Goal: Task Accomplishment & Management: Complete application form

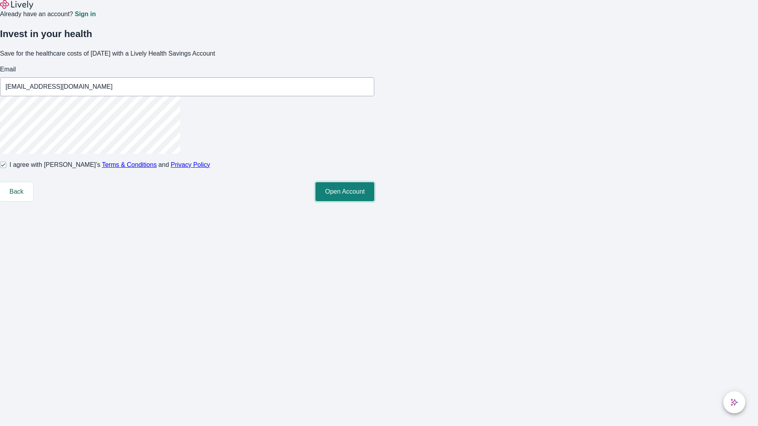
click at [374, 201] on button "Open Account" at bounding box center [344, 191] width 59 height 19
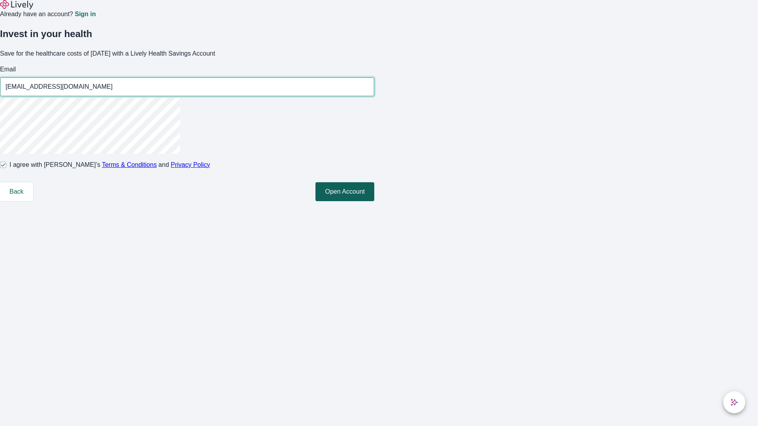
type input "[EMAIL_ADDRESS][DOMAIN_NAME]"
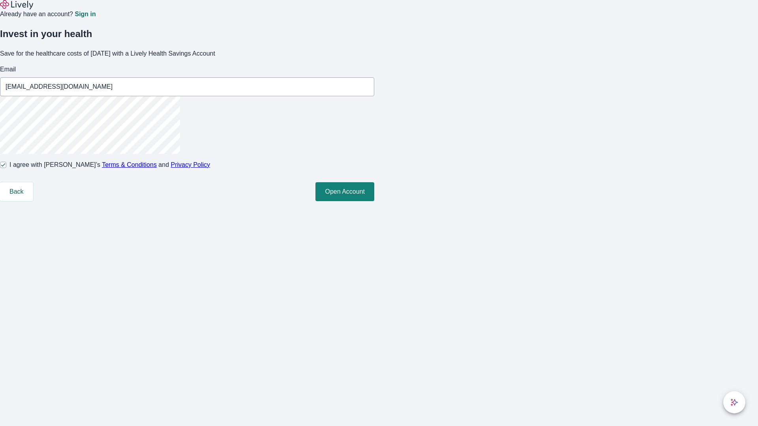
click at [6, 168] on input "I agree with Lively’s Terms & Conditions and Privacy Policy" at bounding box center [3, 165] width 6 height 6
checkbox input "false"
type input "[EMAIL_ADDRESS][DOMAIN_NAME]"
click at [6, 168] on input "I agree with Lively’s Terms & Conditions and Privacy Policy" at bounding box center [3, 165] width 6 height 6
checkbox input "true"
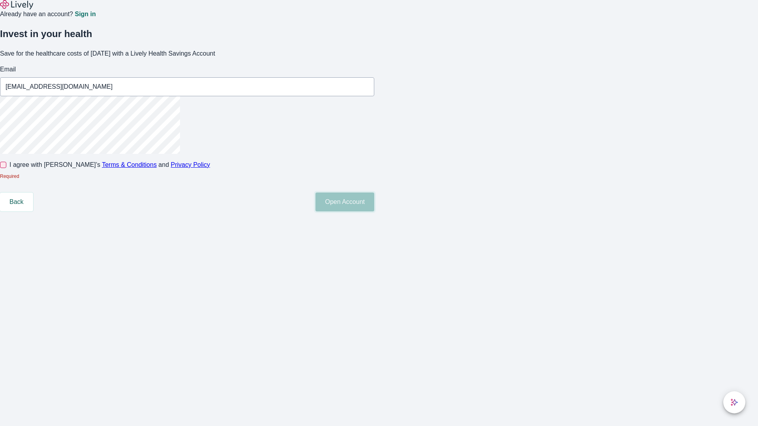
click at [374, 212] on button "Open Account" at bounding box center [344, 202] width 59 height 19
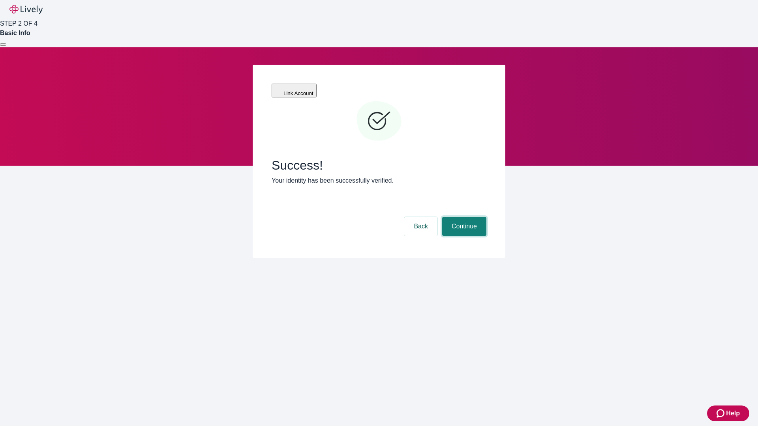
click at [463, 217] on button "Continue" at bounding box center [464, 226] width 44 height 19
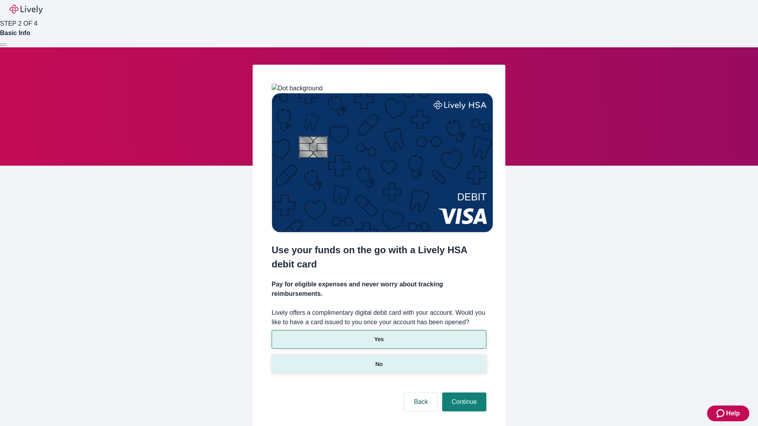
click at [379, 360] on p "No" at bounding box center [379, 364] width 8 height 8
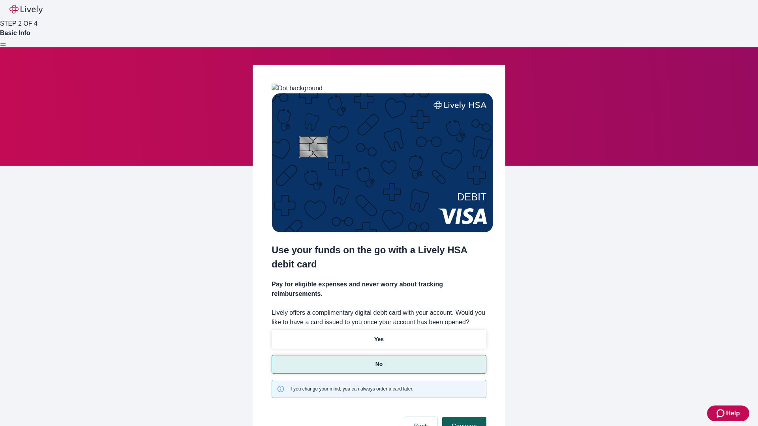
click at [463, 417] on button "Continue" at bounding box center [464, 426] width 44 height 19
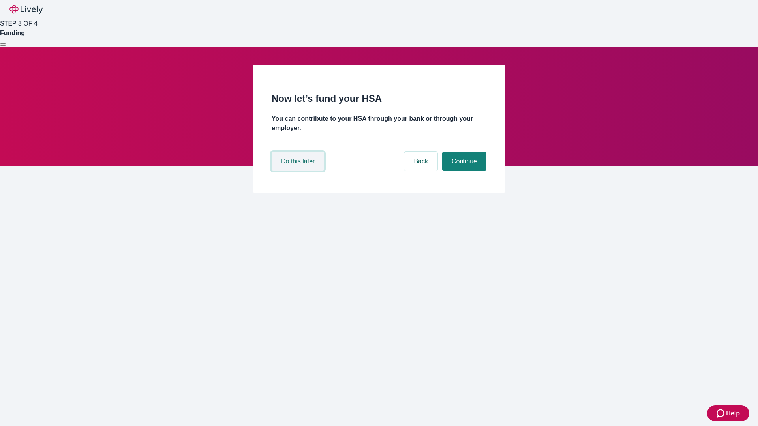
click at [299, 171] on button "Do this later" at bounding box center [298, 161] width 53 height 19
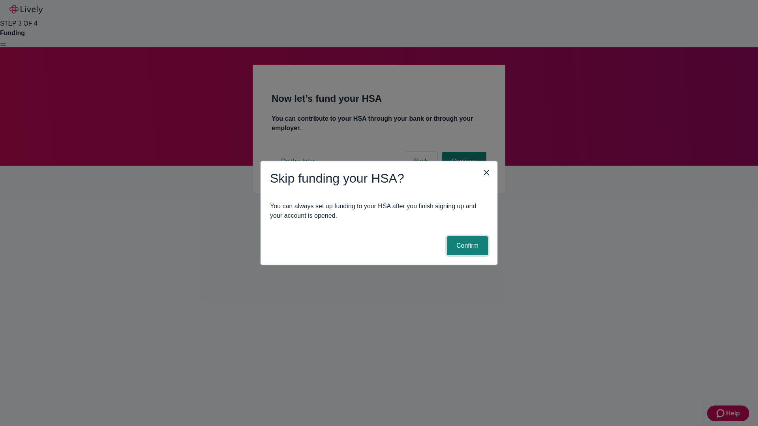
click at [466, 246] on button "Confirm" at bounding box center [467, 245] width 41 height 19
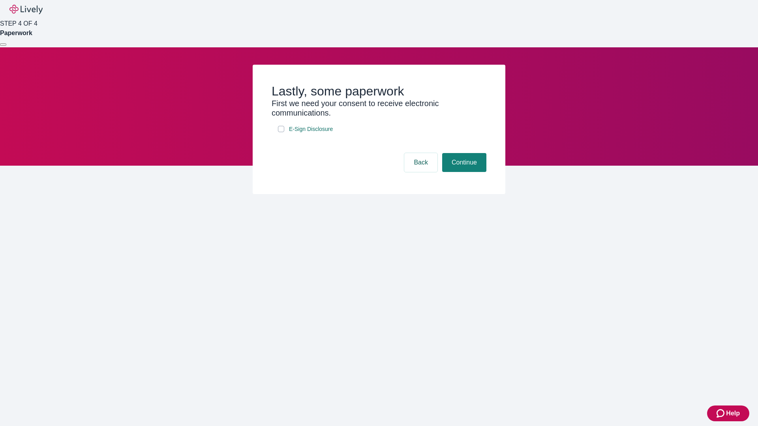
click at [281, 132] on input "E-Sign Disclosure" at bounding box center [281, 129] width 6 height 6
checkbox input "true"
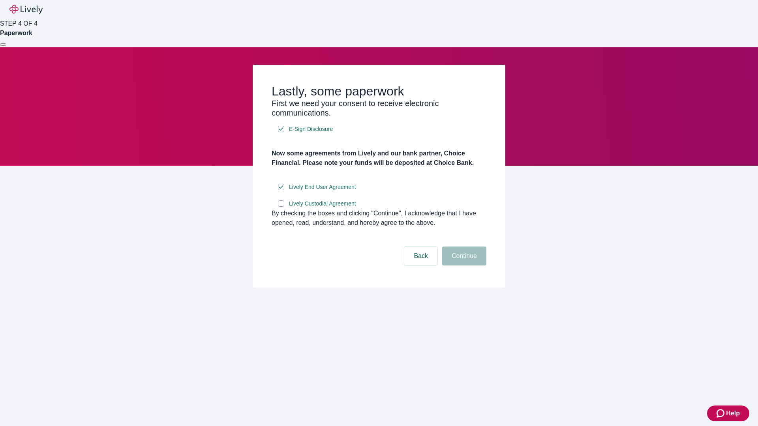
click at [281, 207] on input "Lively Custodial Agreement" at bounding box center [281, 204] width 6 height 6
checkbox input "true"
click at [463, 266] on button "Continue" at bounding box center [464, 256] width 44 height 19
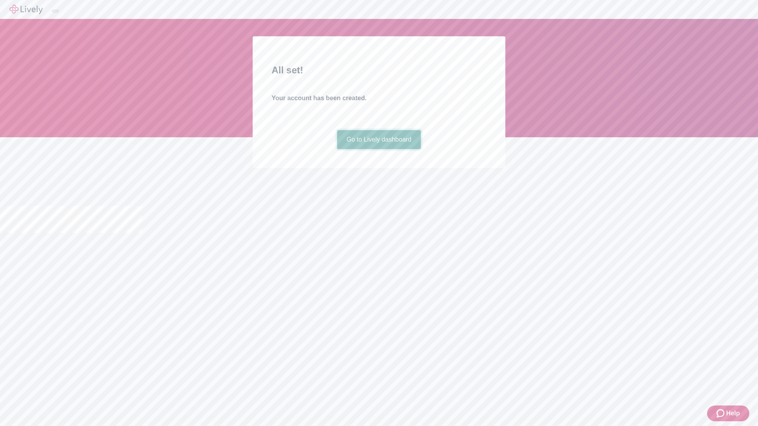
click at [379, 149] on link "Go to Lively dashboard" at bounding box center [379, 139] width 84 height 19
